Goal: Task Accomplishment & Management: Use online tool/utility

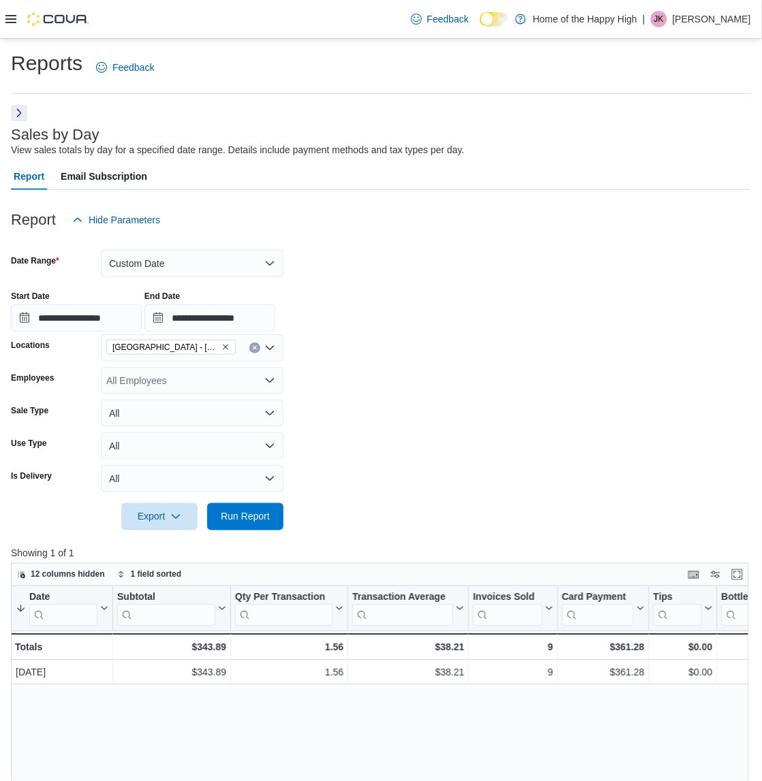
click at [12, 20] on icon at bounding box center [10, 19] width 11 height 11
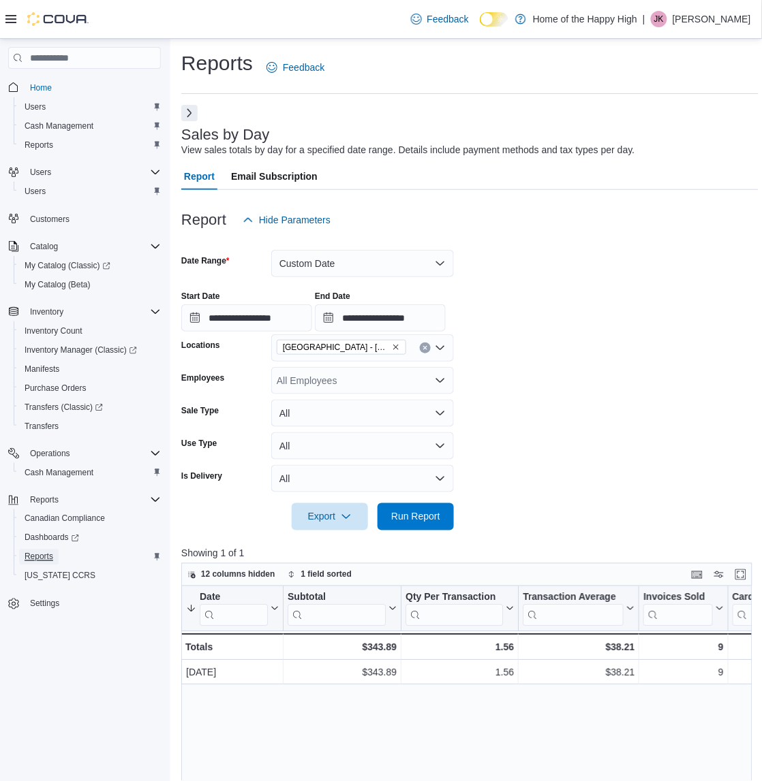
click at [48, 554] on span "Reports" at bounding box center [39, 557] width 29 height 11
click at [32, 549] on span "Reports" at bounding box center [39, 557] width 29 height 16
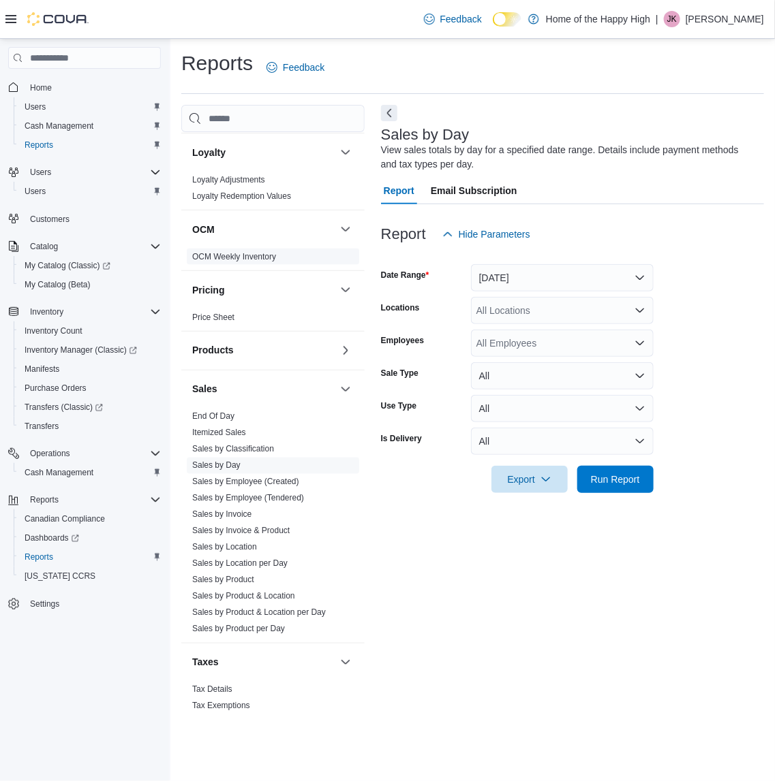
scroll to position [587, 0]
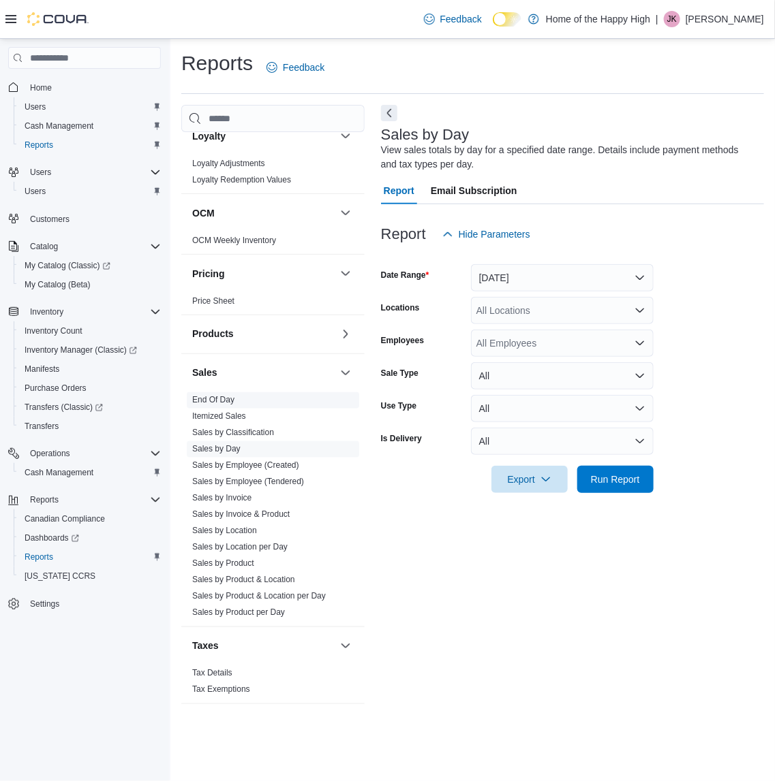
click at [221, 403] on link "End Of Day" at bounding box center [213, 401] width 42 height 10
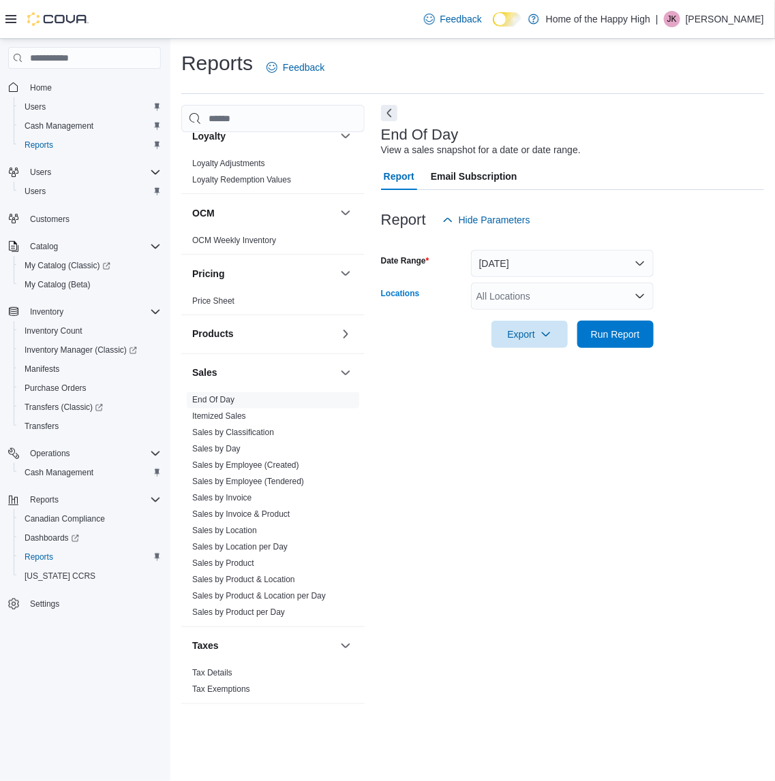
click at [508, 290] on div "All Locations" at bounding box center [562, 296] width 183 height 27
type input "**"
click at [515, 318] on icon "Choose from the following options" at bounding box center [518, 320] width 11 height 11
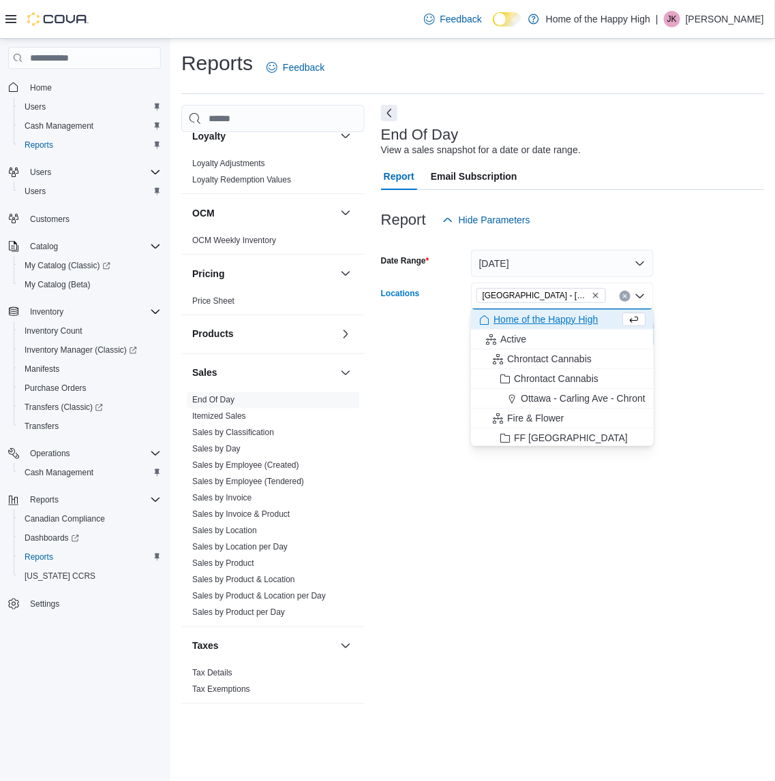
click at [564, 474] on div "End Of Day View a sales snapshot for a date or date range. Report Email Subscri…" at bounding box center [572, 411] width 383 height 613
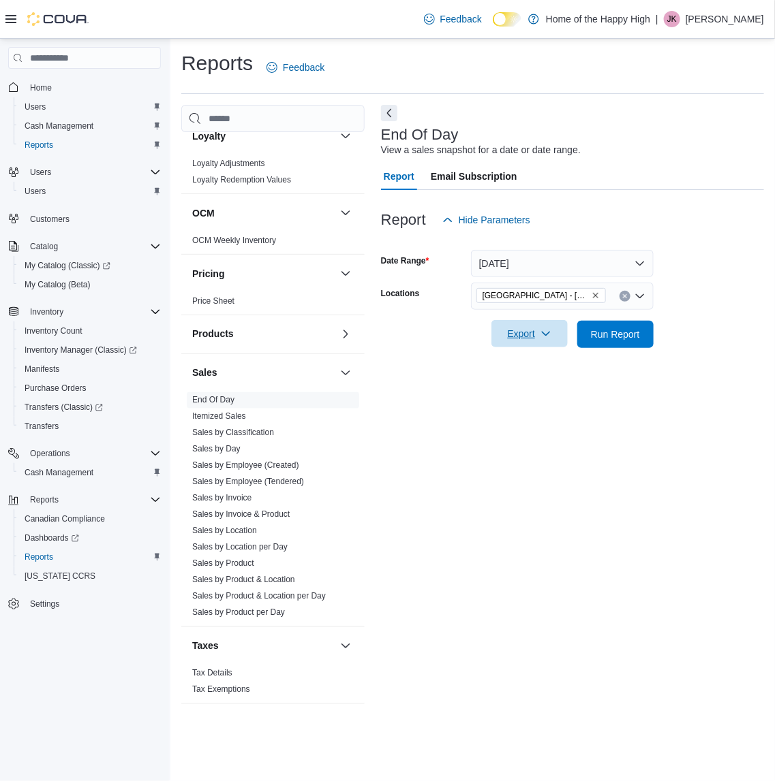
click at [543, 332] on icon "button" at bounding box center [545, 333] width 11 height 11
click at [540, 386] on span "Export to Pdf" at bounding box center [531, 389] width 61 height 11
click at [729, 16] on p "[PERSON_NAME]" at bounding box center [724, 19] width 78 height 16
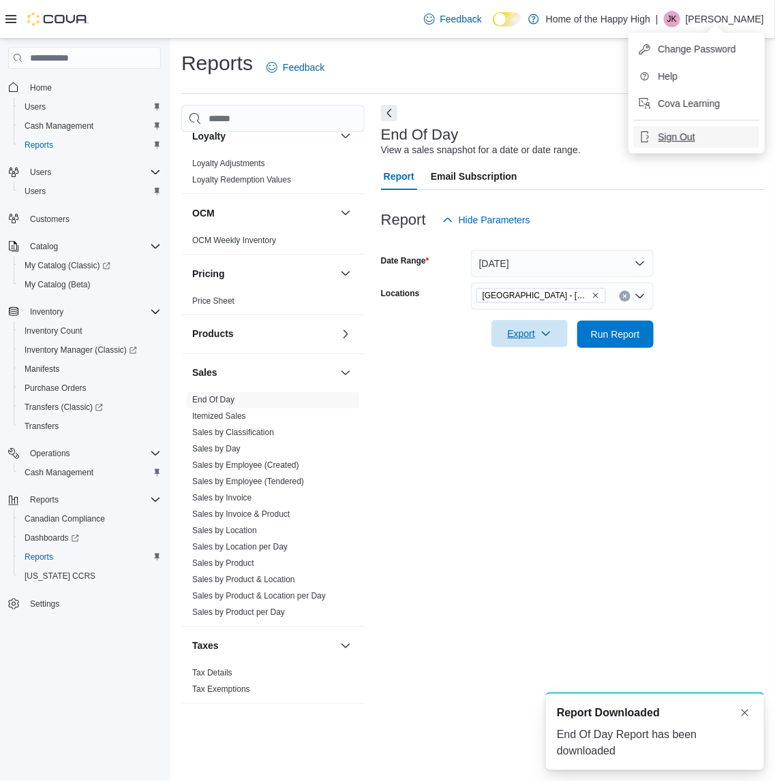
click at [685, 131] on span "Sign Out" at bounding box center [676, 137] width 37 height 14
